Goal: Task Accomplishment & Management: Use online tool/utility

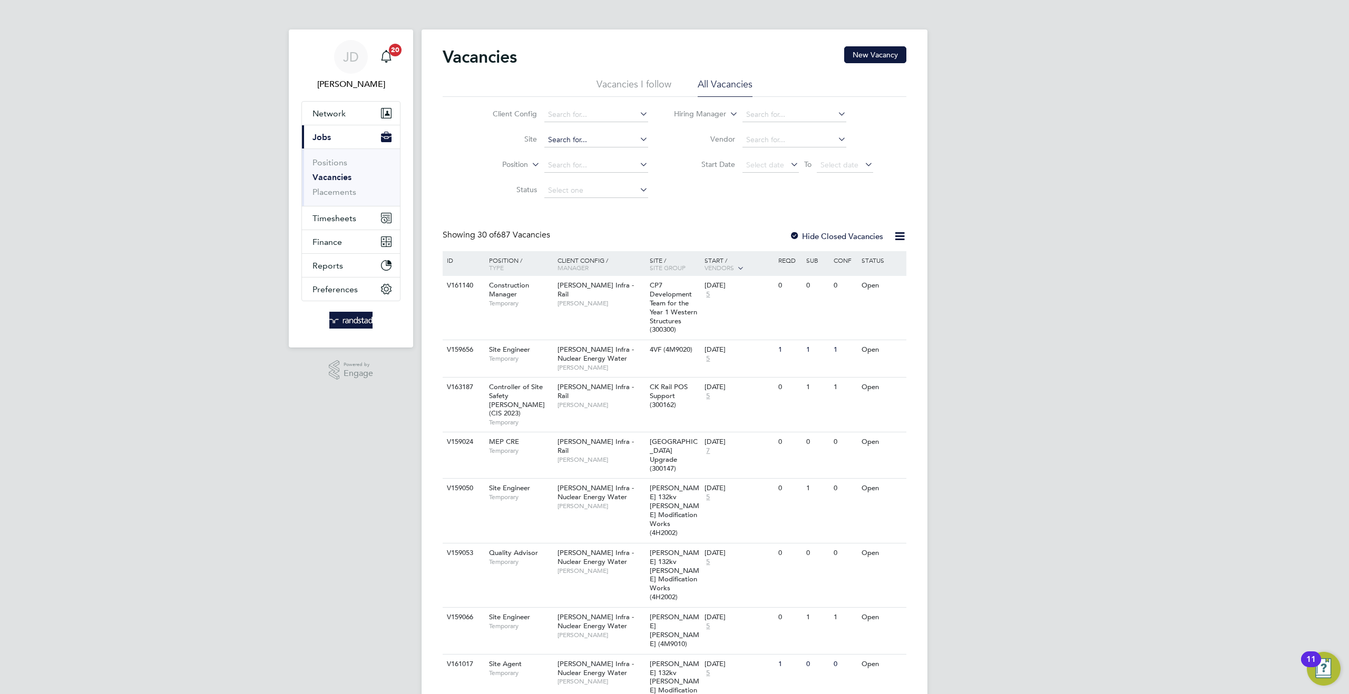
click at [556, 144] on input at bounding box center [596, 140] width 104 height 15
click at [595, 171] on li "[GEOGRAPHIC_DATA] (300148)" at bounding box center [599, 169] width 113 height 14
type input "[GEOGRAPHIC_DATA] (300148)"
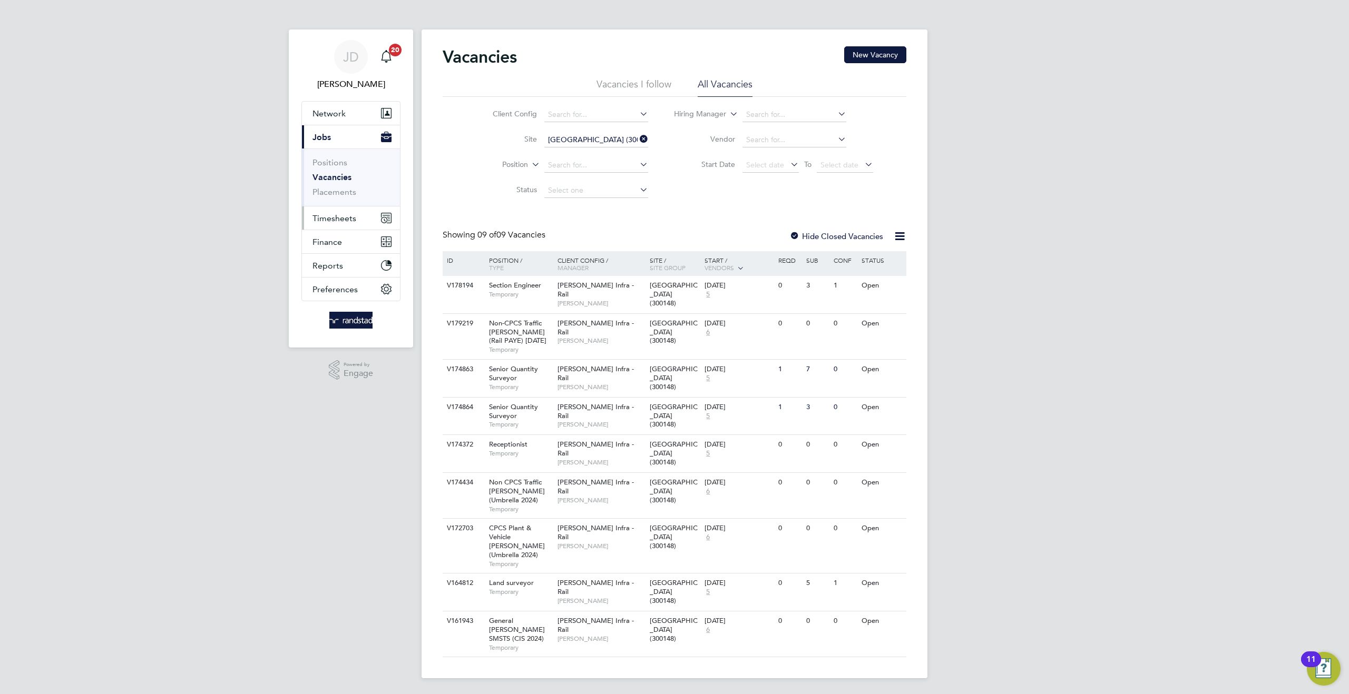
click at [336, 216] on span "Timesheets" at bounding box center [334, 218] width 44 height 10
click at [333, 185] on link "Timesheets" at bounding box center [334, 186] width 44 height 10
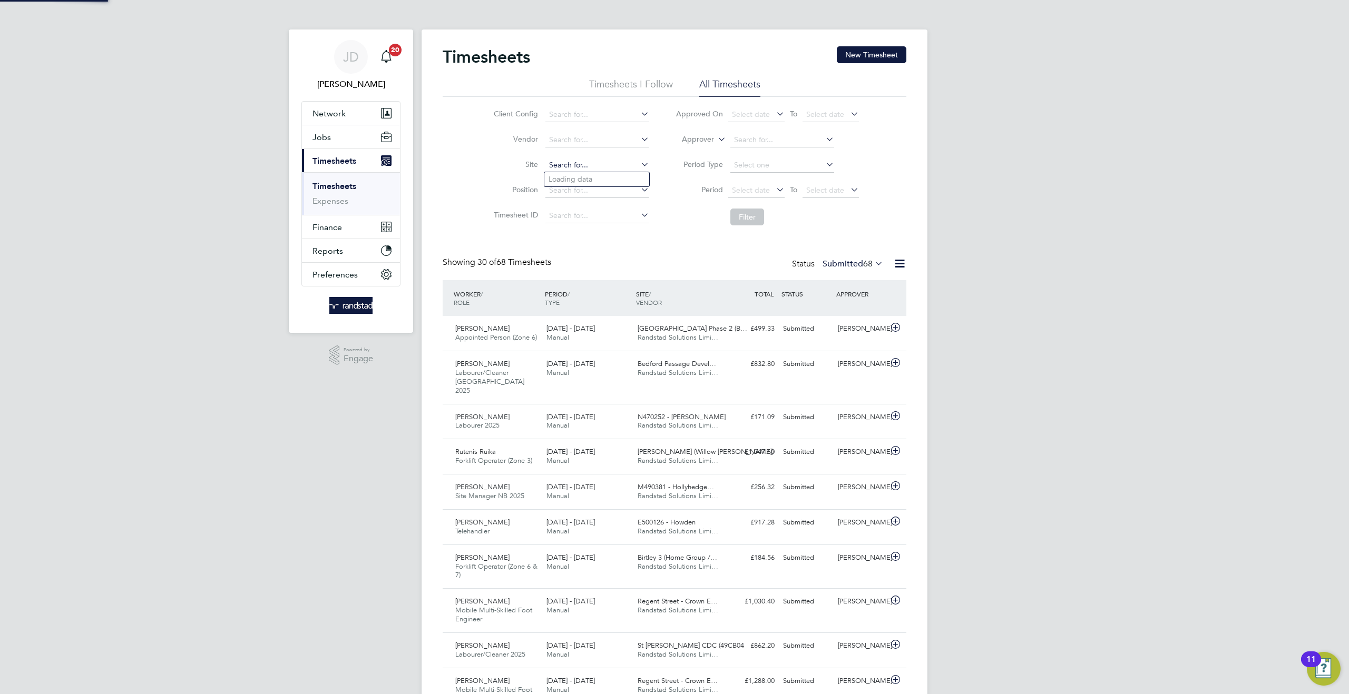
click at [558, 162] on input at bounding box center [597, 165] width 104 height 15
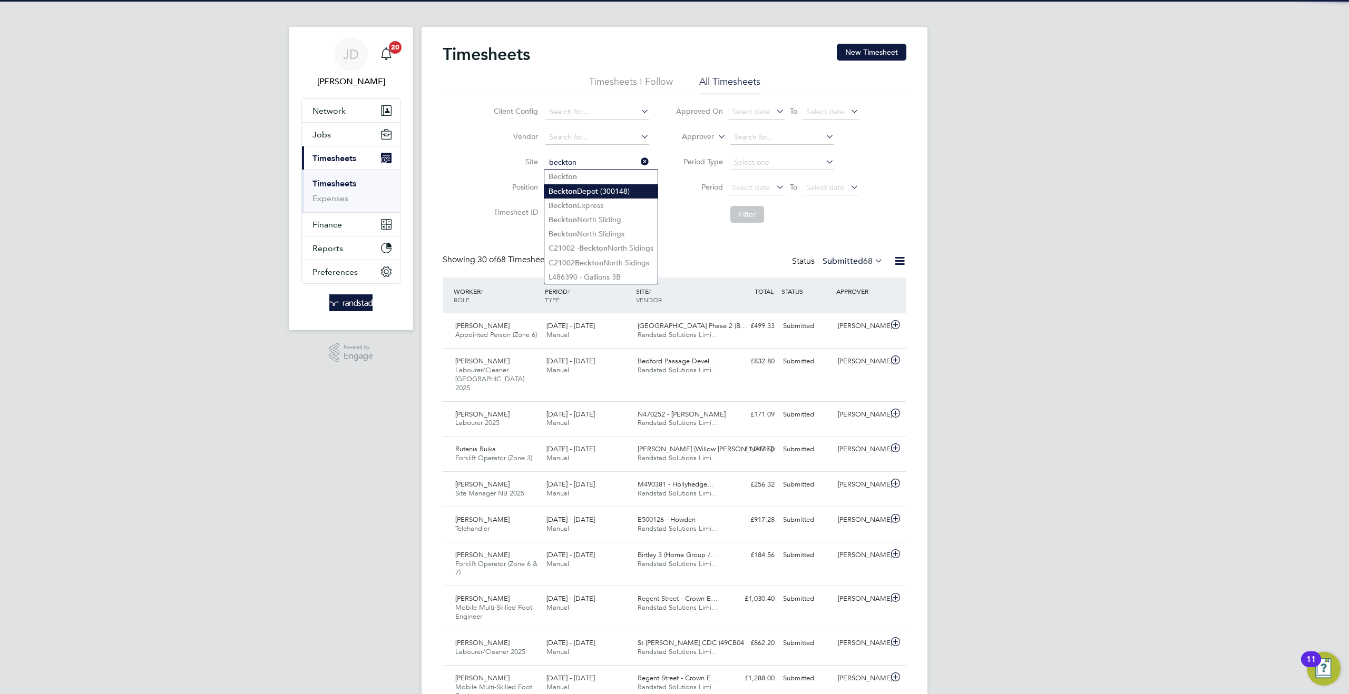
click at [589, 188] on li "[GEOGRAPHIC_DATA] (300148)" at bounding box center [600, 191] width 113 height 14
type input "[GEOGRAPHIC_DATA] (300148)"
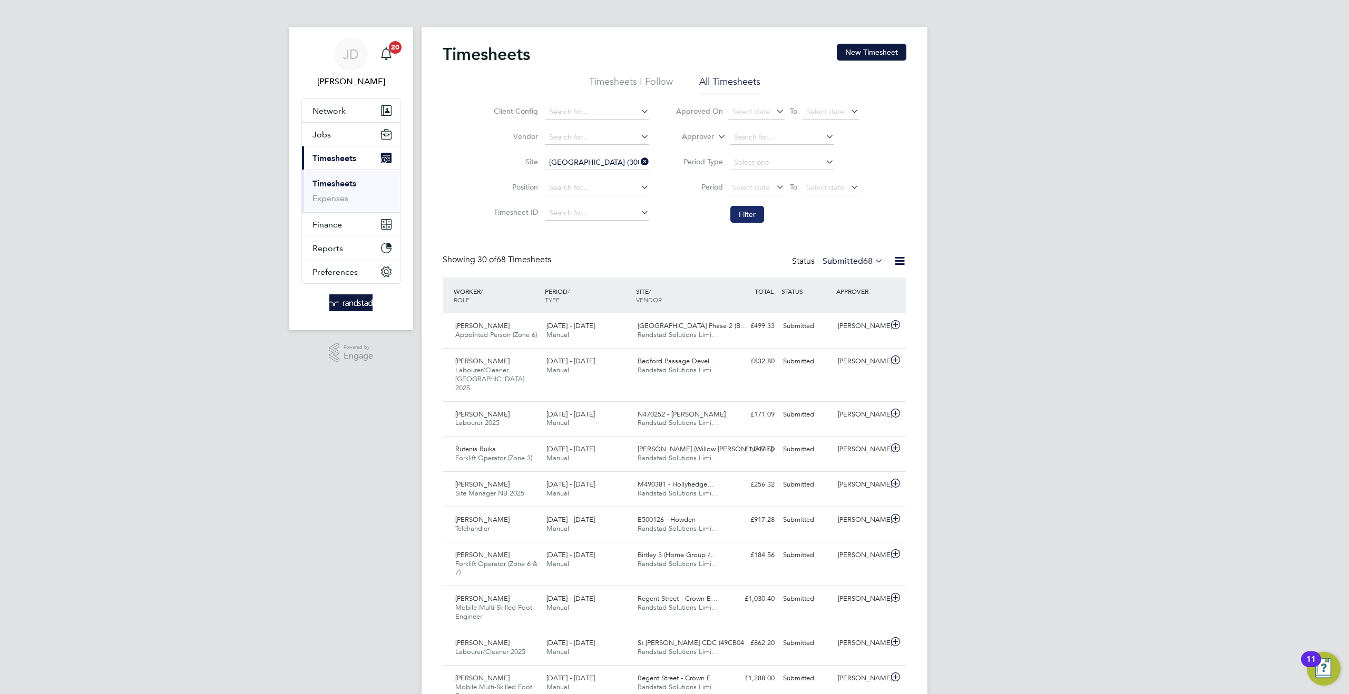
click at [745, 211] on button "Filter" at bounding box center [747, 214] width 34 height 17
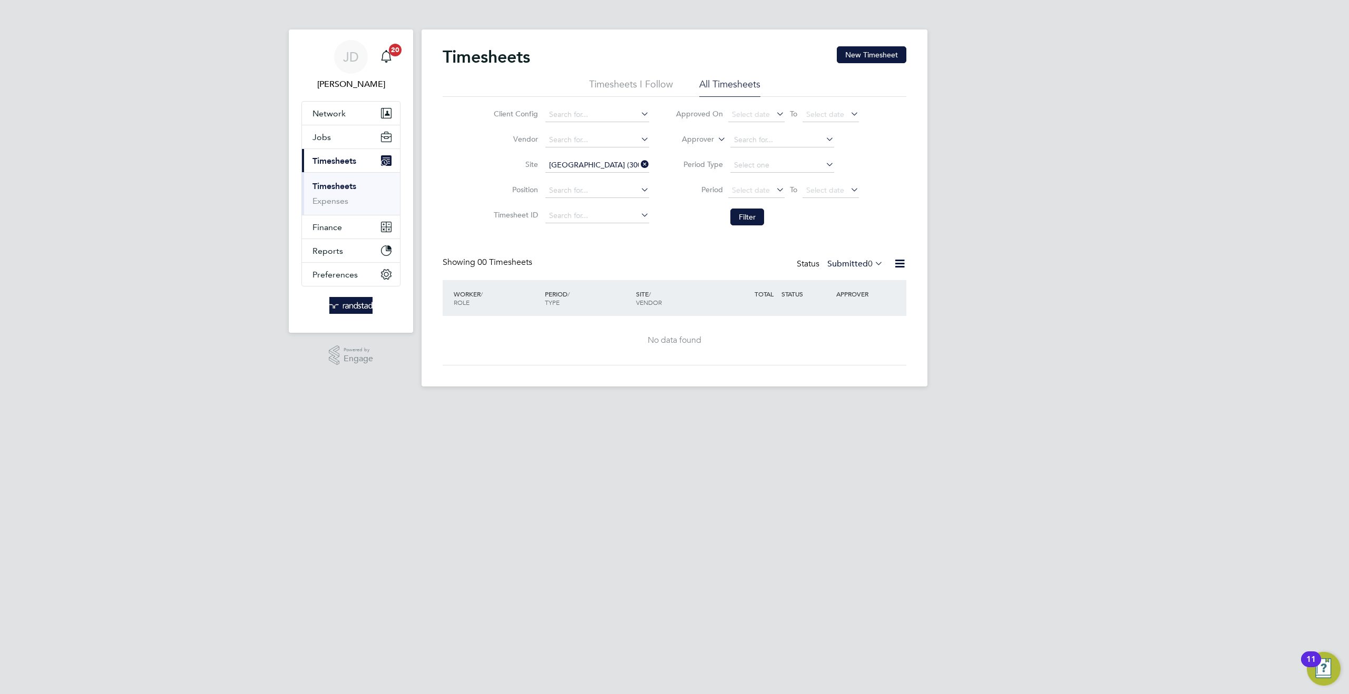
click at [872, 263] on icon at bounding box center [872, 263] width 0 height 15
click at [842, 327] on li "Approved" at bounding box center [840, 327] width 48 height 15
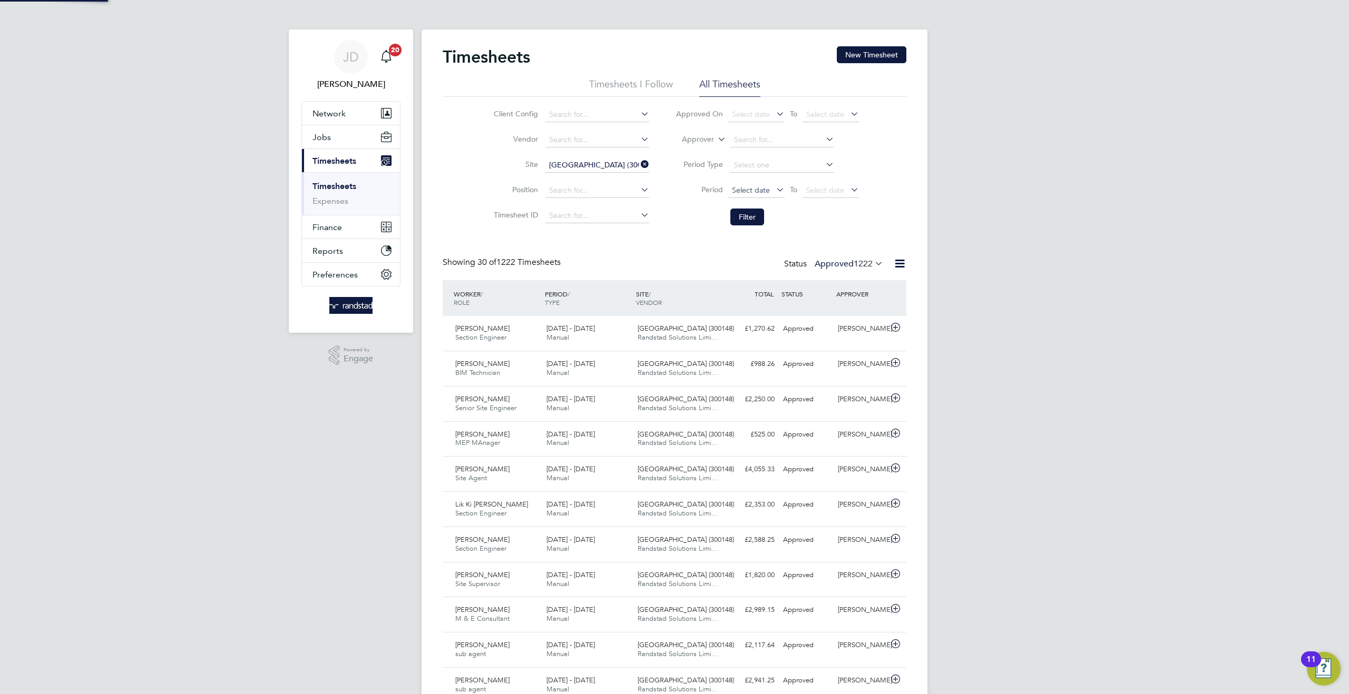
click at [745, 190] on span "Select date" at bounding box center [751, 189] width 38 height 9
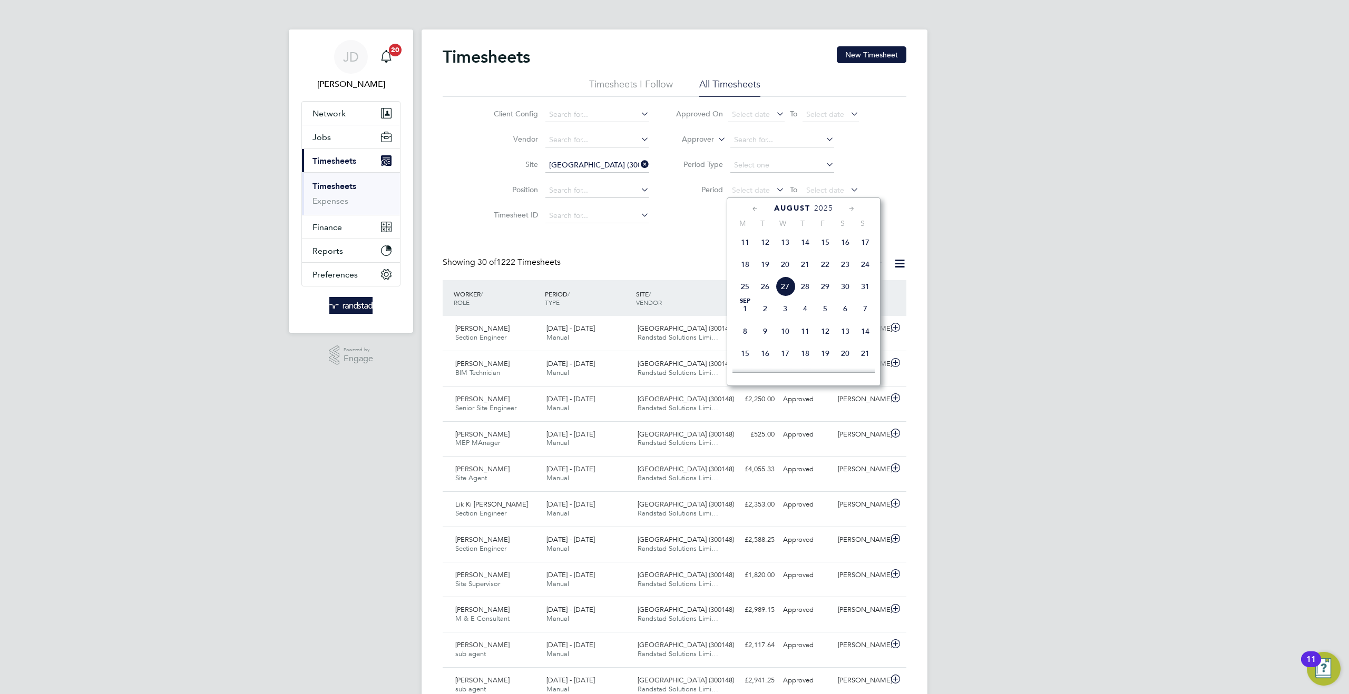
click at [843, 248] on span "16" at bounding box center [845, 242] width 20 height 20
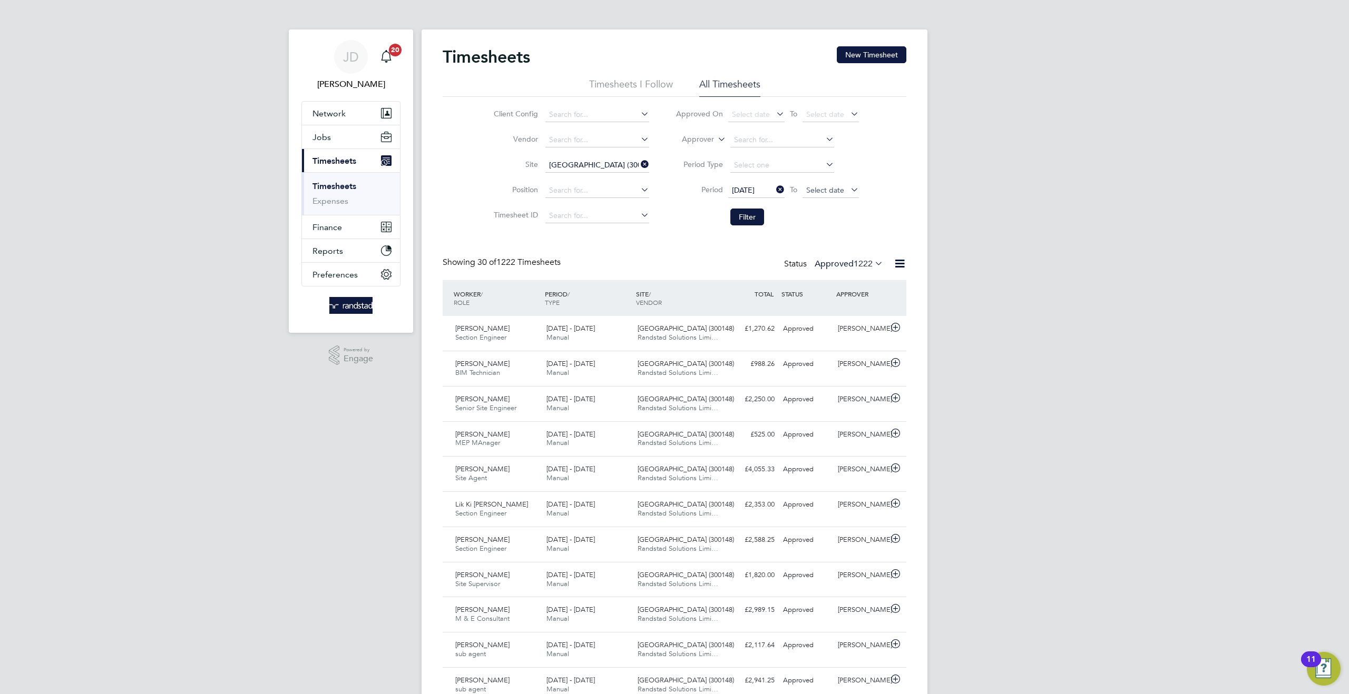
click at [816, 190] on span "Select date" at bounding box center [825, 189] width 38 height 9
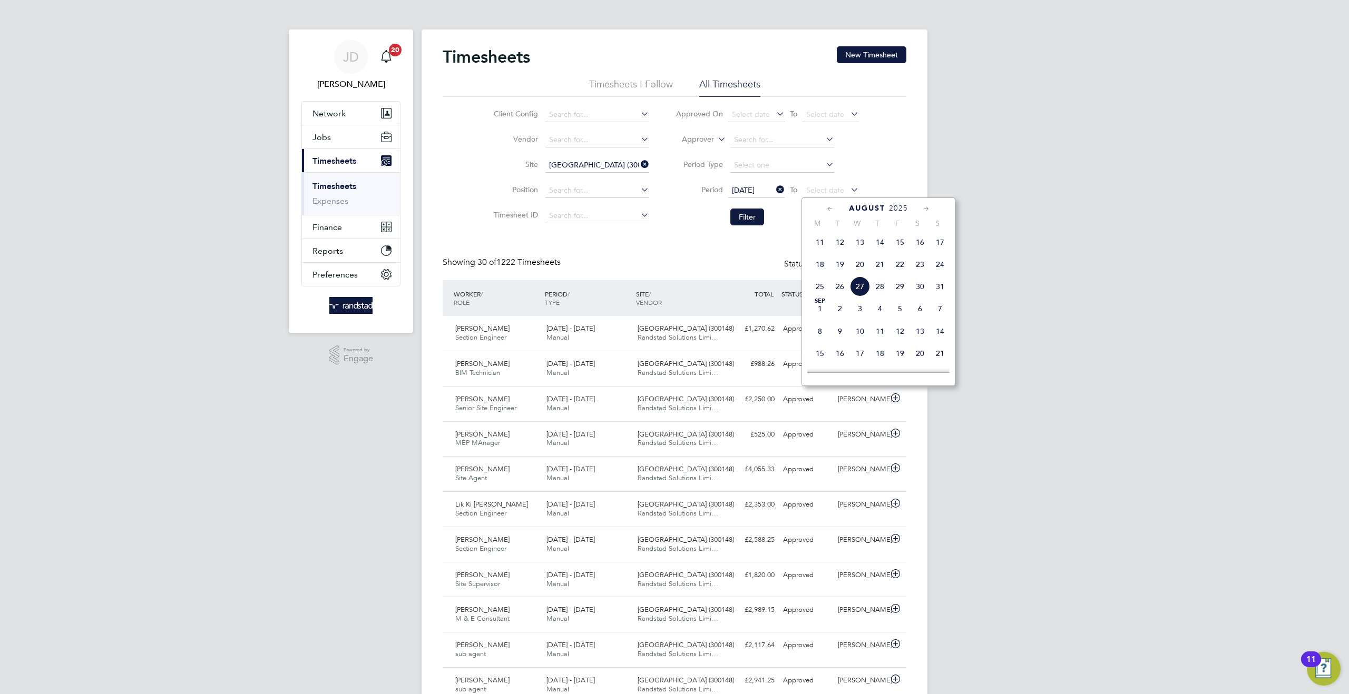
click at [898, 270] on span "22" at bounding box center [900, 264] width 20 height 20
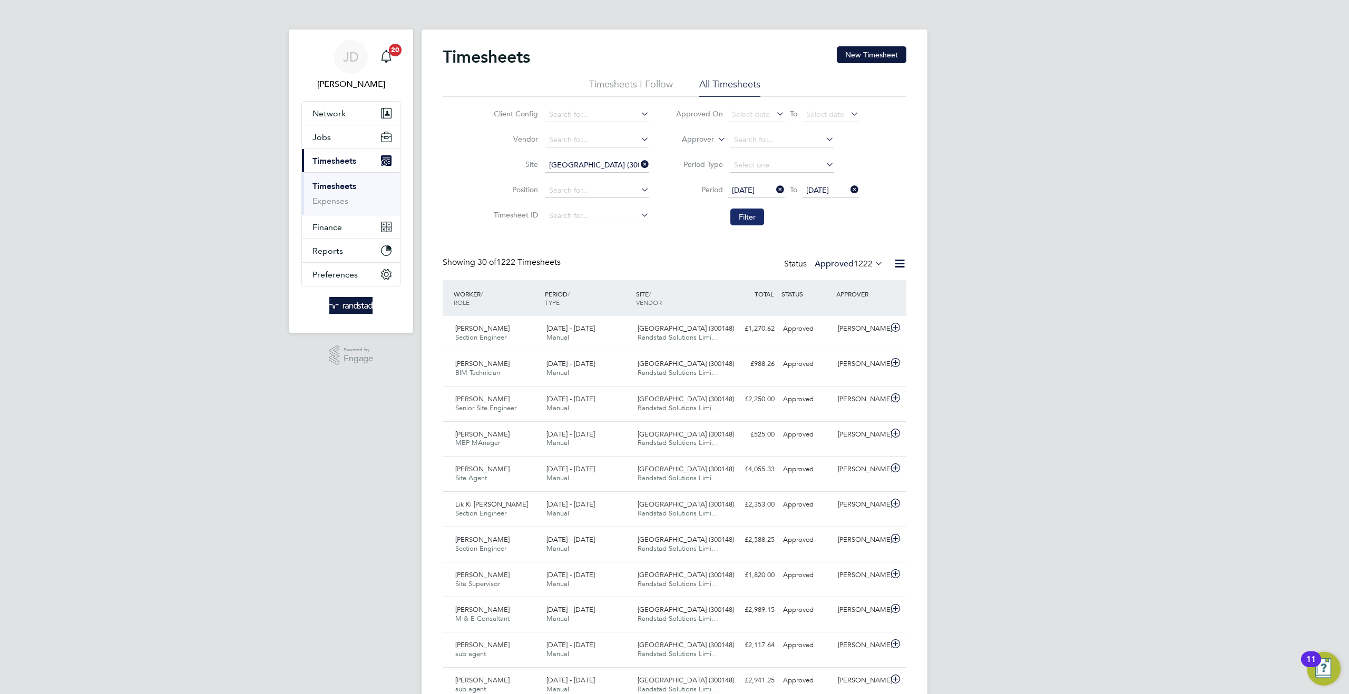
click at [749, 221] on button "Filter" at bounding box center [747, 217] width 34 height 17
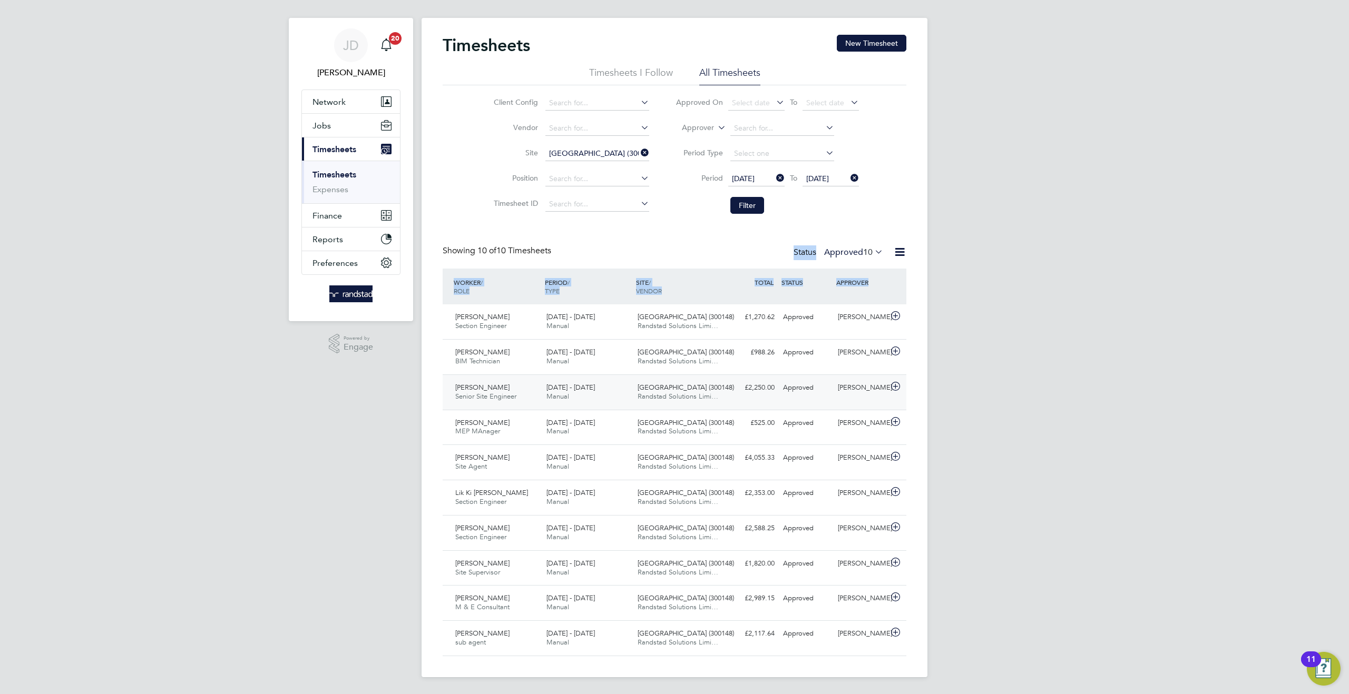
drag, startPoint x: 435, startPoint y: 234, endPoint x: 732, endPoint y: 376, distance: 329.4
click at [789, 486] on div "Timesheets New Timesheet Timesheets I Follow All Timesheets Client Config Vendo…" at bounding box center [674, 348] width 506 height 660
click at [634, 234] on div "Timesheets New Timesheet Timesheets I Follow All Timesheets Client Config Vendo…" at bounding box center [674, 346] width 464 height 622
